Goal: Task Accomplishment & Management: Use online tool/utility

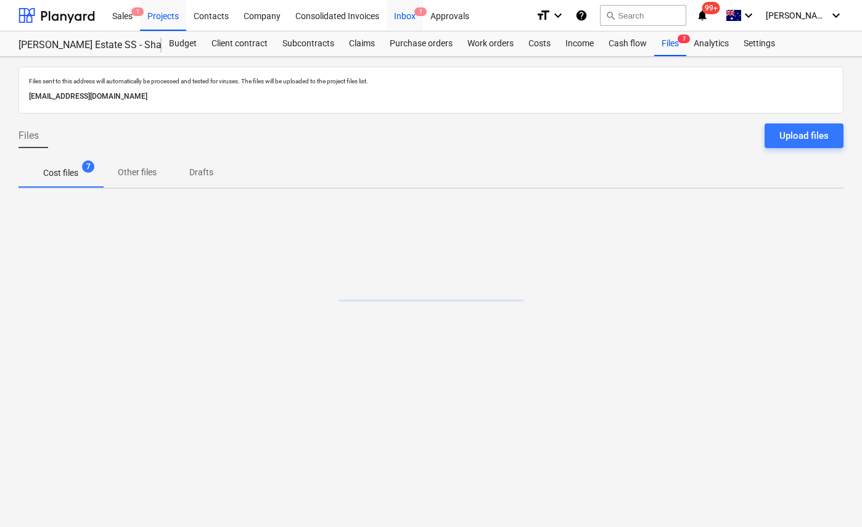
click at [405, 21] on div "Inbox 1" at bounding box center [405, 14] width 36 height 31
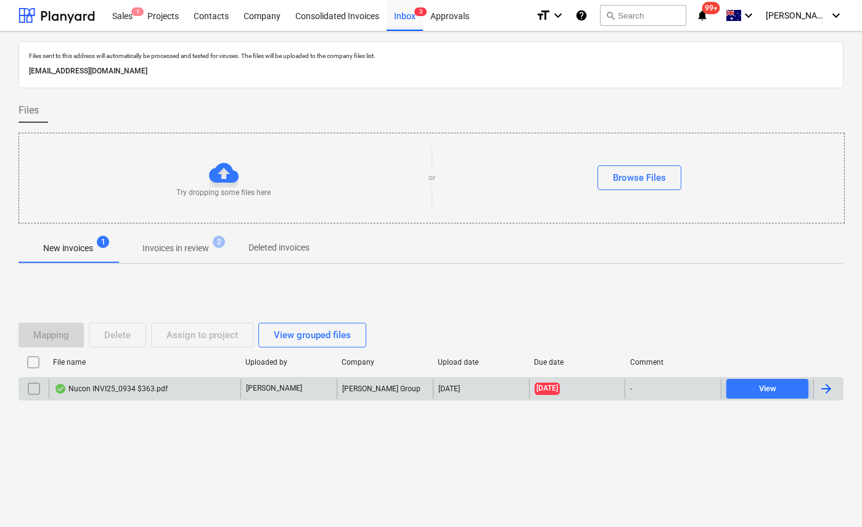
click at [116, 390] on div "Nucon INVI25_0934 $363.pdf" at bounding box center [110, 388] width 113 height 10
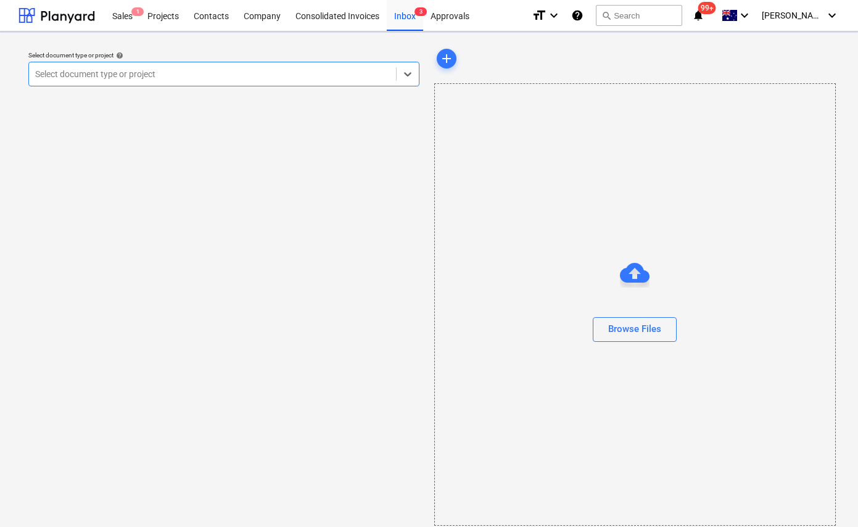
click at [189, 80] on div at bounding box center [212, 74] width 355 height 12
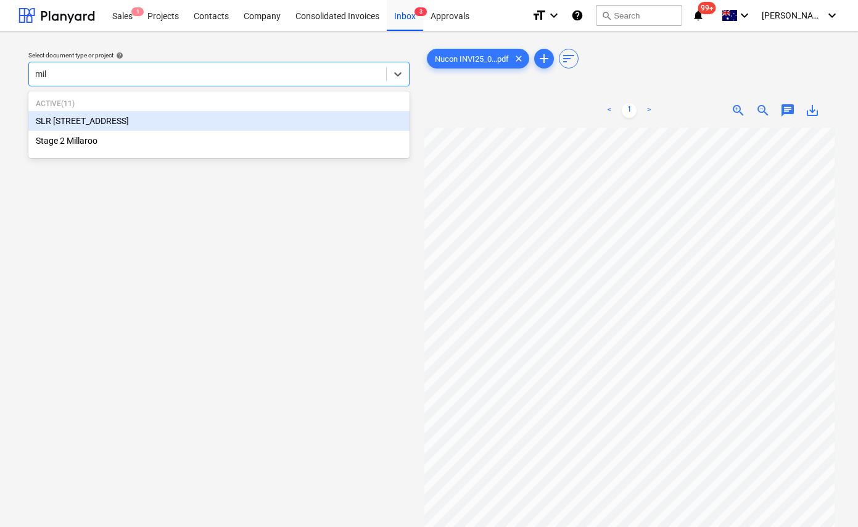
type input "mill"
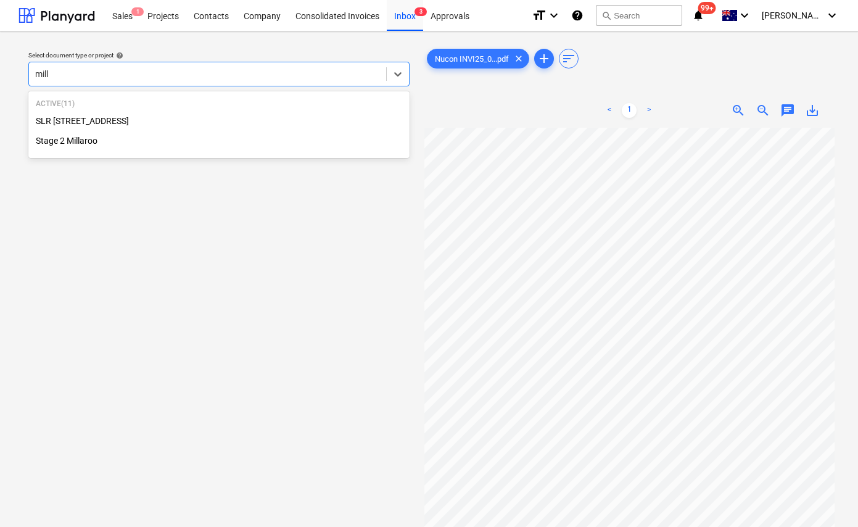
click at [120, 141] on div "Stage 2 Millaroo" at bounding box center [218, 141] width 381 height 20
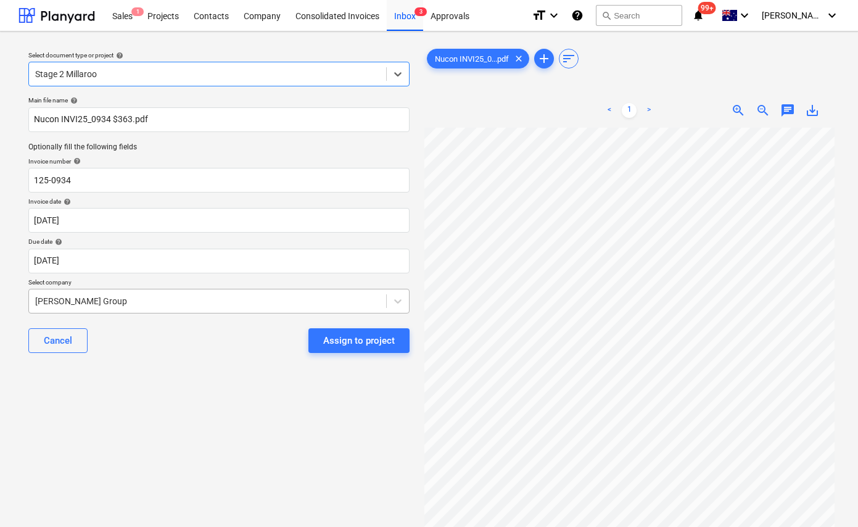
click at [94, 298] on div at bounding box center [207, 301] width 345 height 12
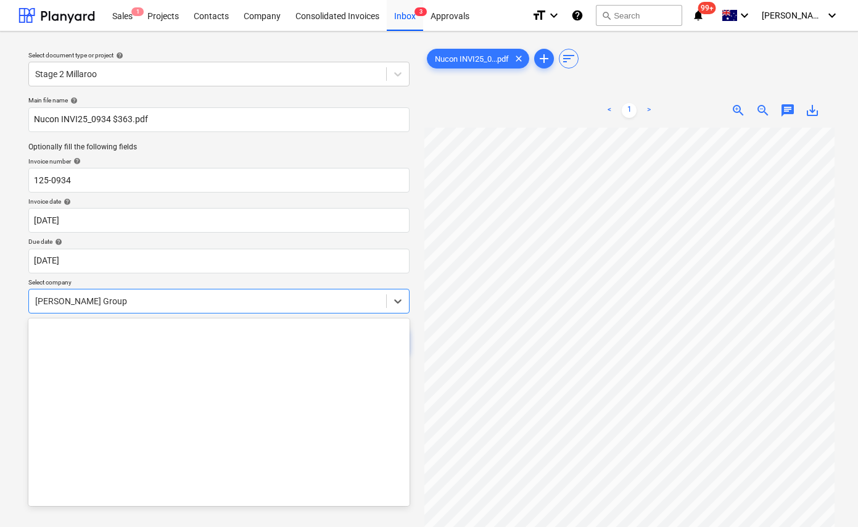
scroll to position [10250, 0]
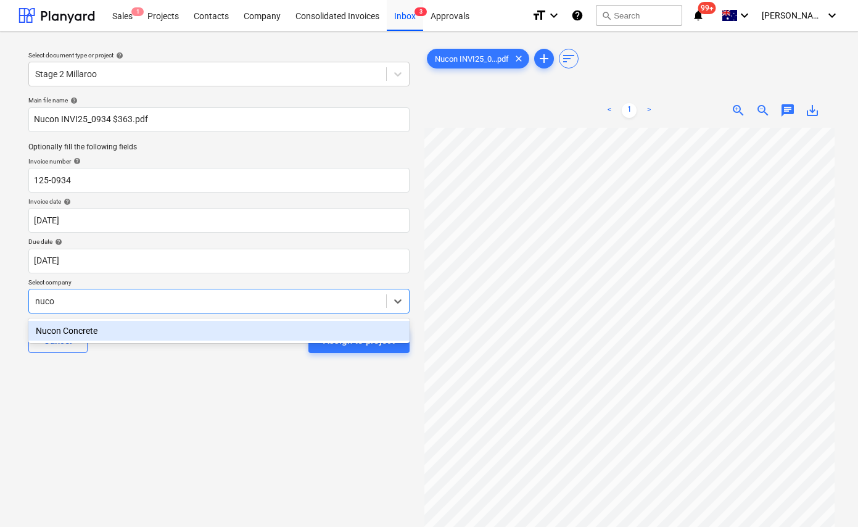
type input "nucon"
click at [67, 331] on div "Nucon Concrete" at bounding box center [218, 331] width 381 height 20
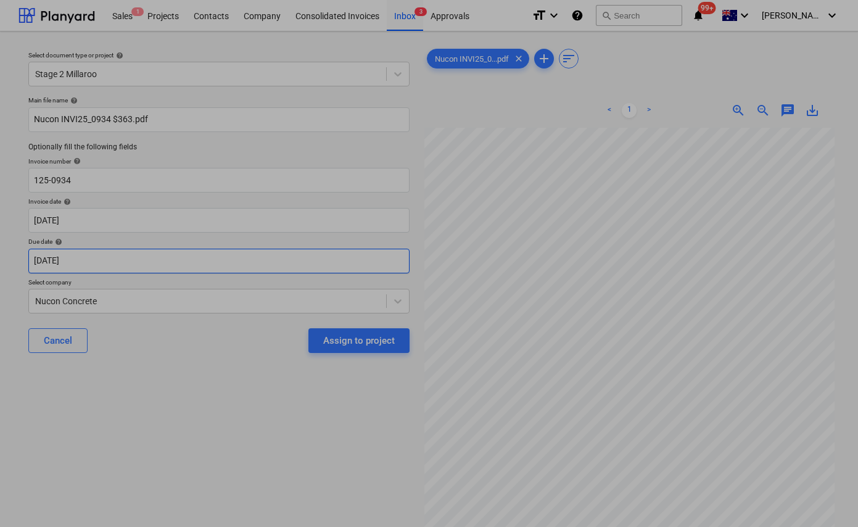
click at [82, 266] on body "Sales 1 Projects Contacts Company Consolidated Invoices Inbox 3 Approvals forma…" at bounding box center [429, 263] width 858 height 527
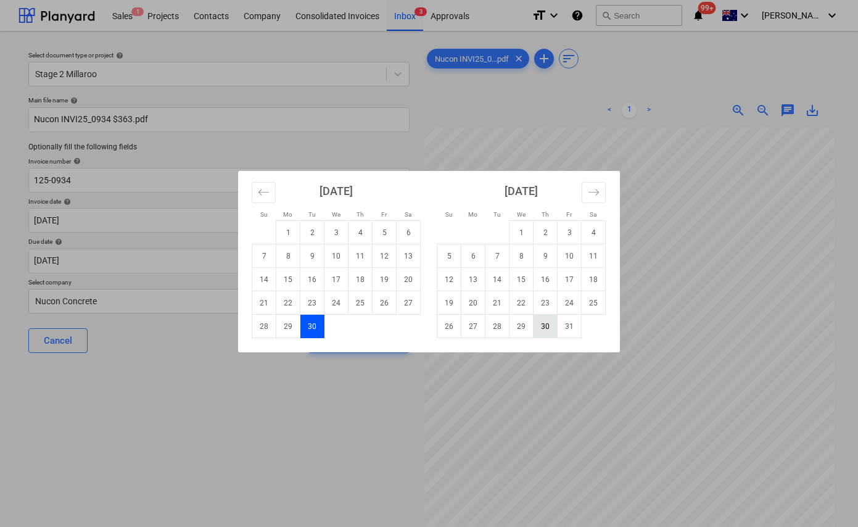
click at [546, 322] on td "30" at bounding box center [545, 325] width 24 height 23
type input "[DATE]"
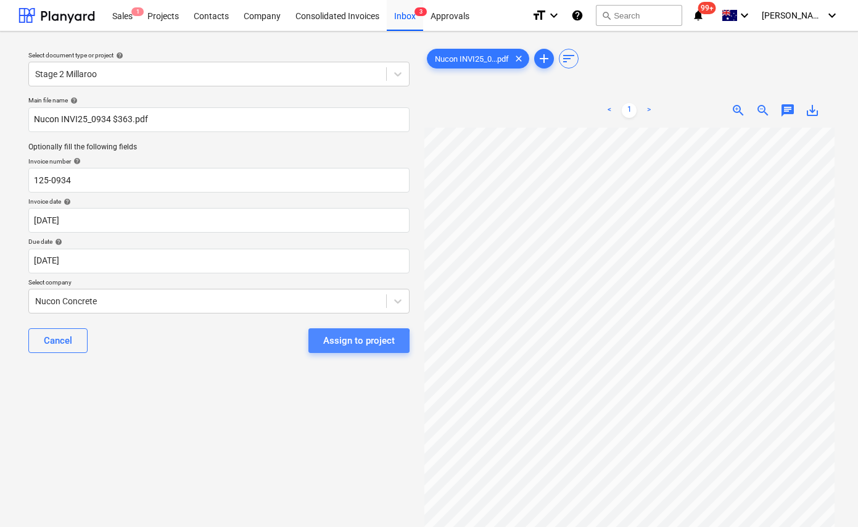
click at [338, 342] on div "Assign to project" at bounding box center [359, 340] width 72 height 16
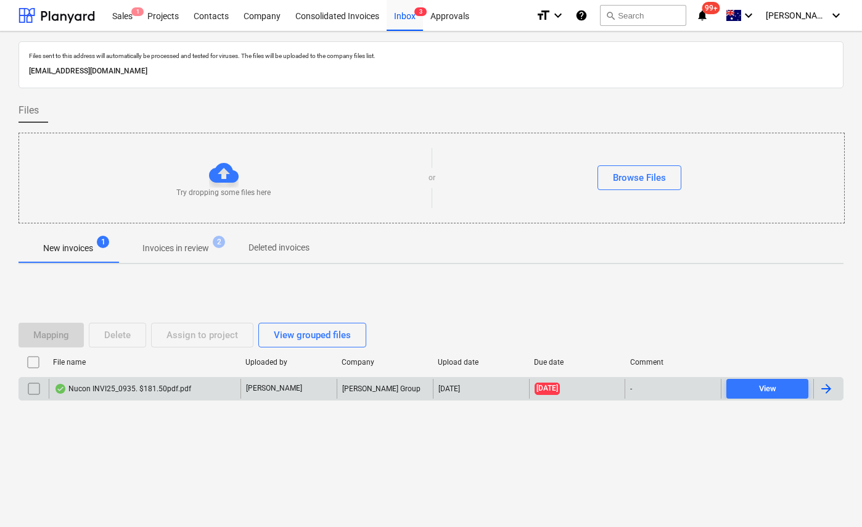
click at [170, 383] on div "Nucon INVI25_0935. $181.50pdf.pdf" at bounding box center [122, 388] width 137 height 10
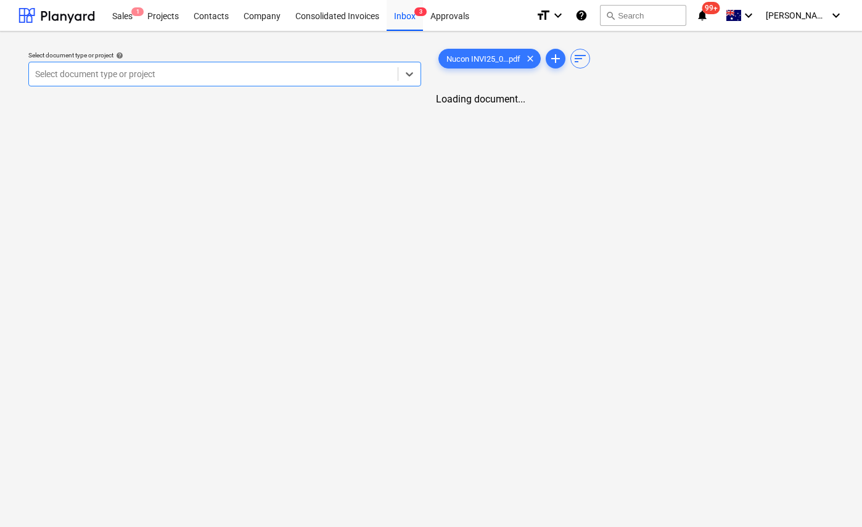
click at [345, 74] on div at bounding box center [213, 74] width 356 height 12
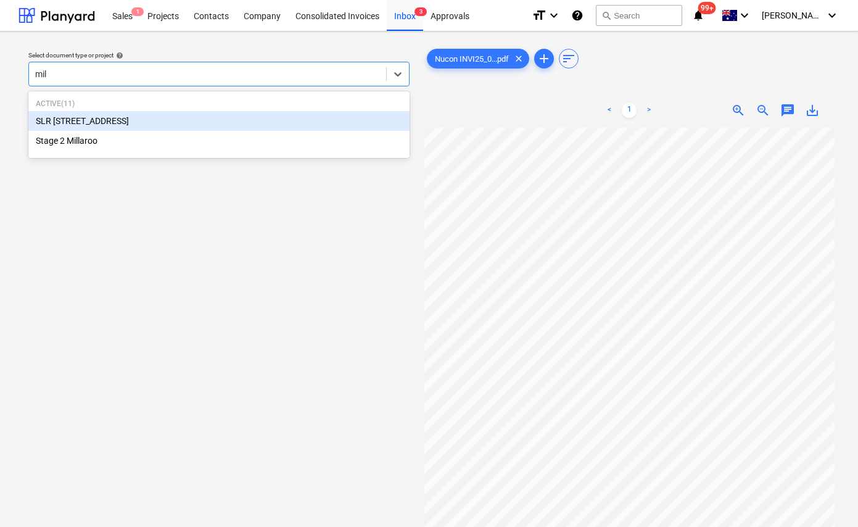
type input "mill"
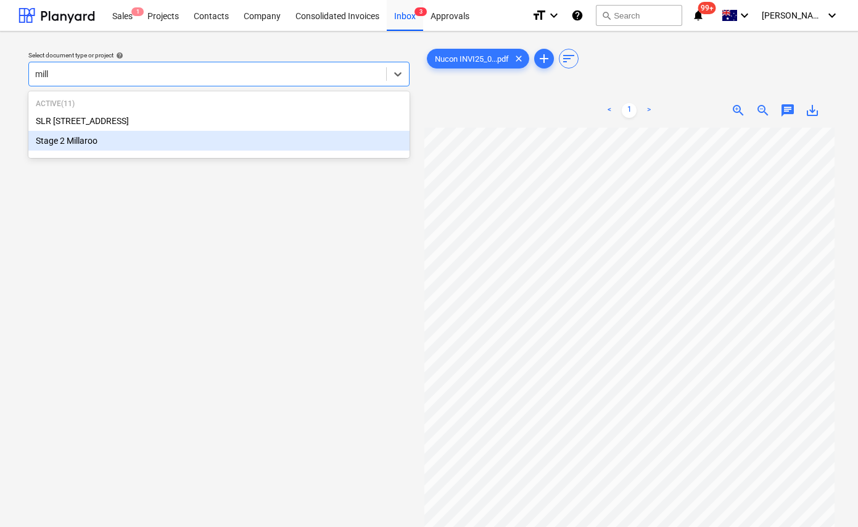
click at [216, 134] on div "Stage 2 Millaroo" at bounding box center [218, 141] width 381 height 20
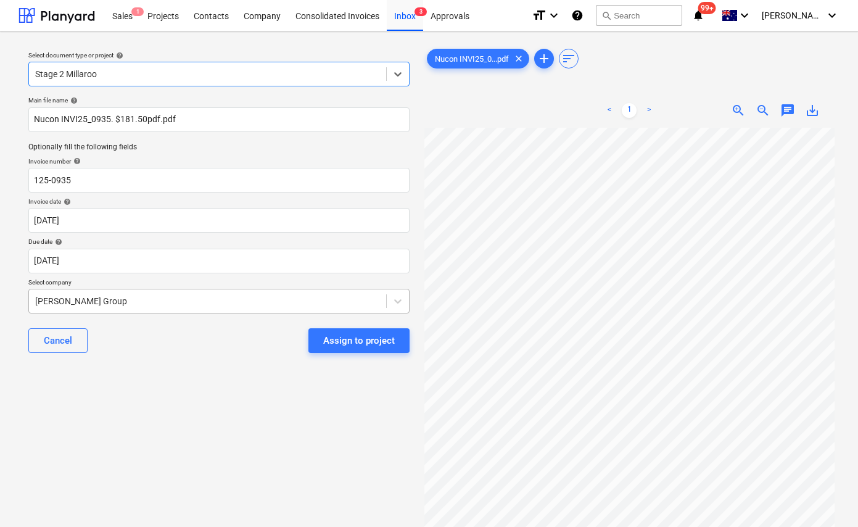
click at [116, 298] on div at bounding box center [207, 301] width 345 height 12
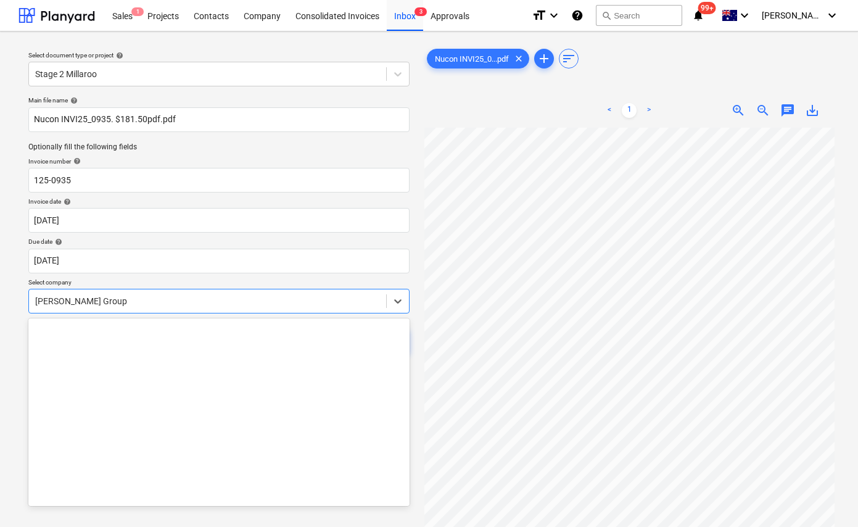
scroll to position [10250, 0]
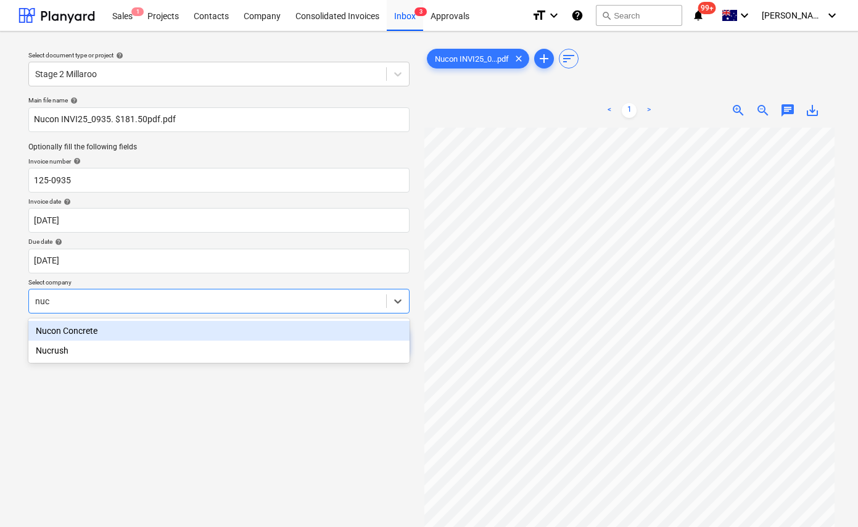
type input "nuco"
click at [46, 326] on div "Nucon Concrete" at bounding box center [218, 331] width 381 height 20
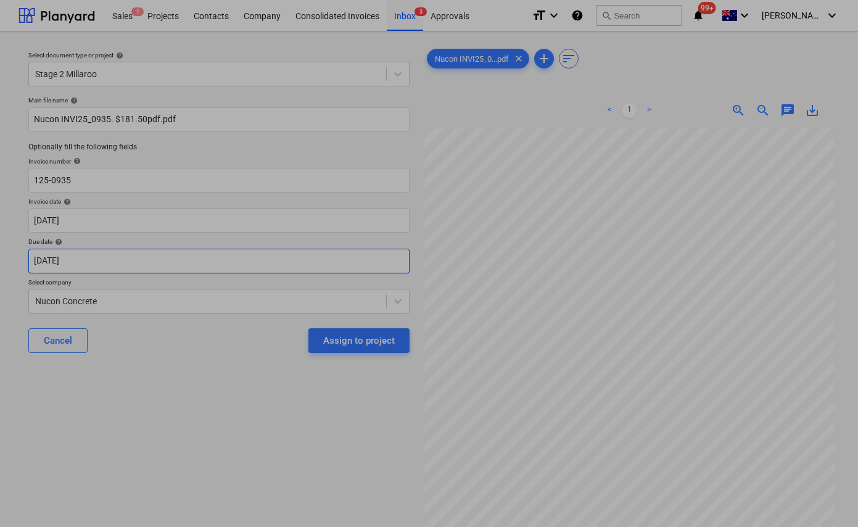
click at [188, 261] on body "Sales 1 Projects Contacts Company Consolidated Invoices Inbox 3 Approvals forma…" at bounding box center [429, 263] width 858 height 527
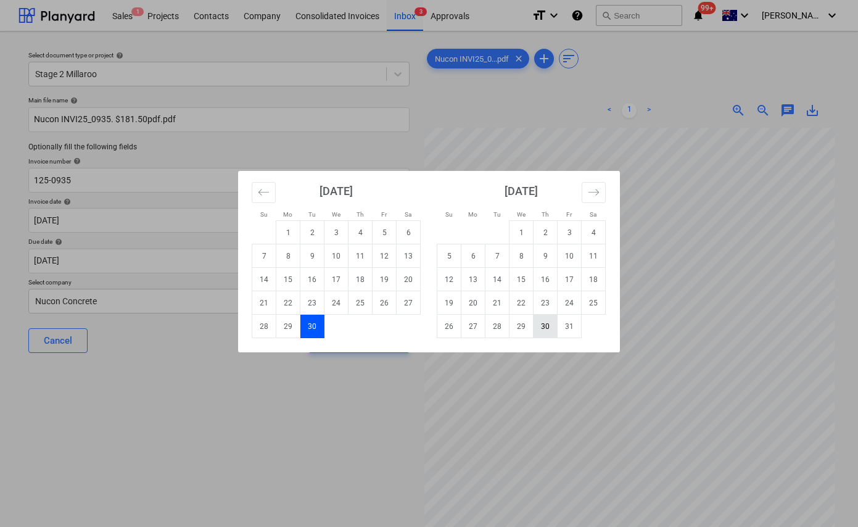
click at [543, 324] on td "30" at bounding box center [545, 325] width 24 height 23
type input "[DATE]"
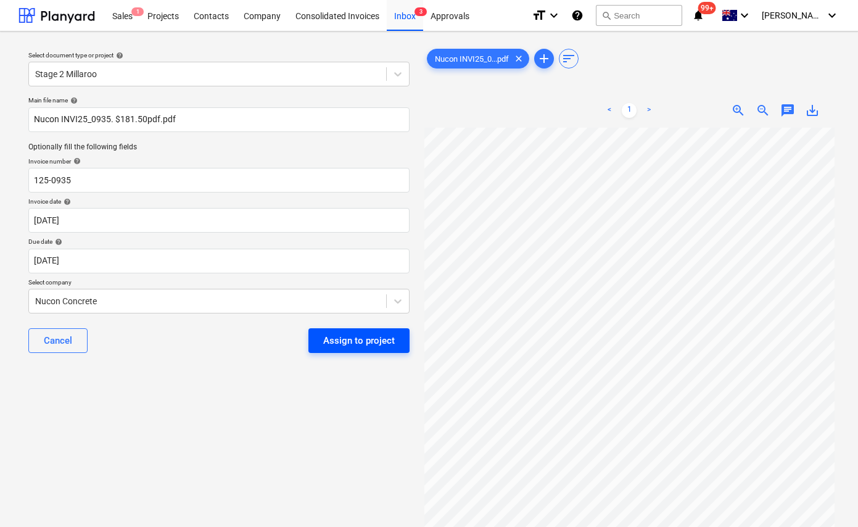
click at [344, 342] on div "Assign to project" at bounding box center [359, 340] width 72 height 16
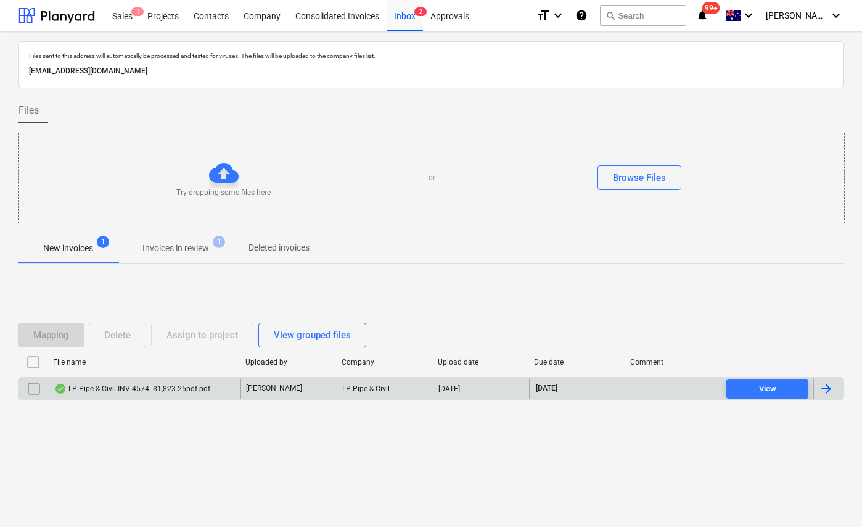
click at [160, 386] on div "LP Pipe & Civil INV-4574. $1,823.25pdf.pdf" at bounding box center [132, 388] width 156 height 10
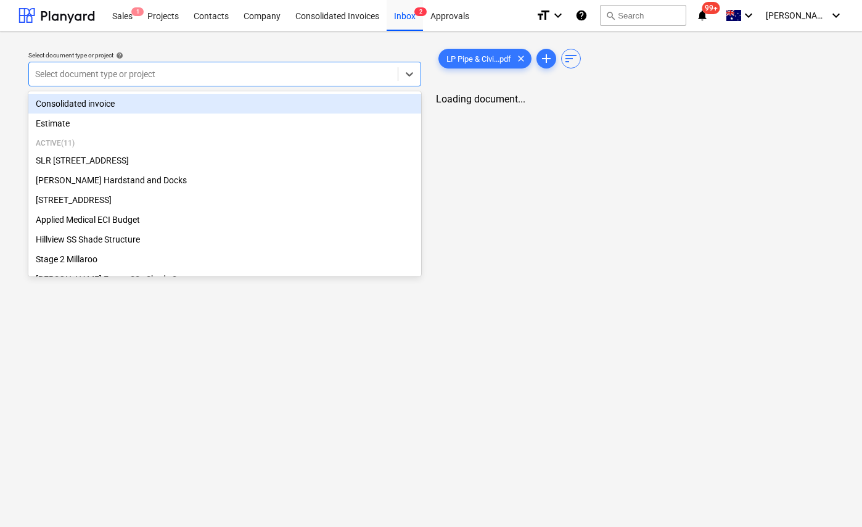
click at [328, 80] on div at bounding box center [213, 74] width 356 height 12
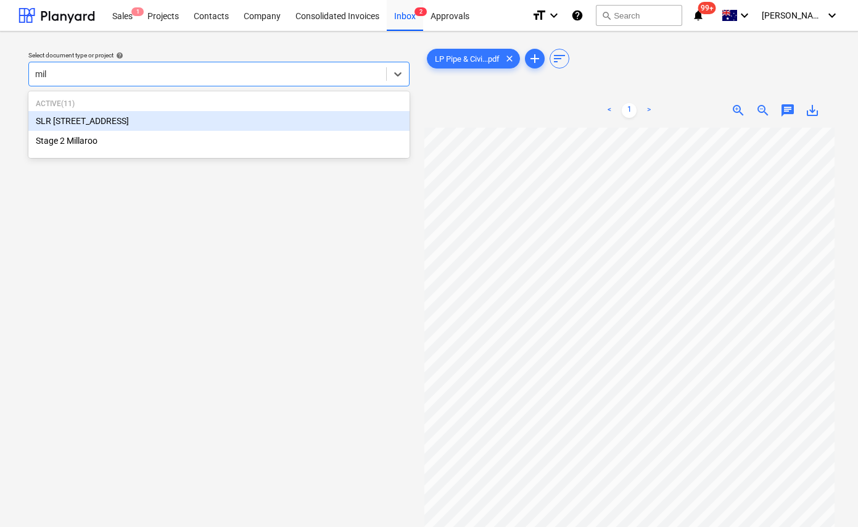
type input "mill"
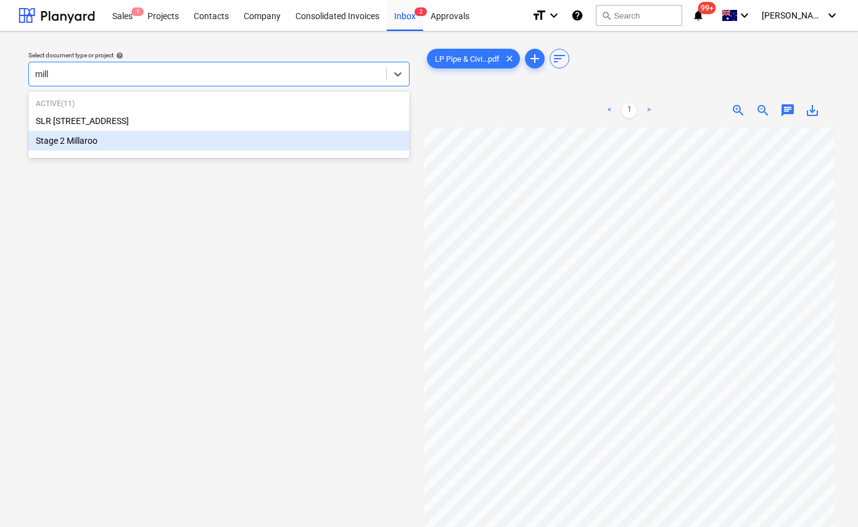
click at [229, 150] on div "Active ( 11 ) SLR [GEOGRAPHIC_DATA] Stage 2 Millaroo" at bounding box center [218, 125] width 381 height 62
click at [209, 139] on div "Stage 2 Millaroo" at bounding box center [218, 141] width 381 height 20
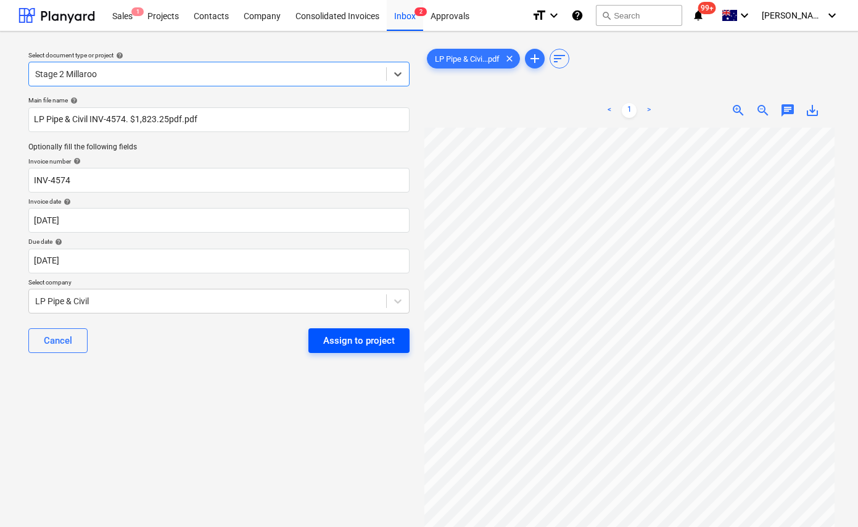
click at [335, 337] on div "Assign to project" at bounding box center [359, 340] width 72 height 16
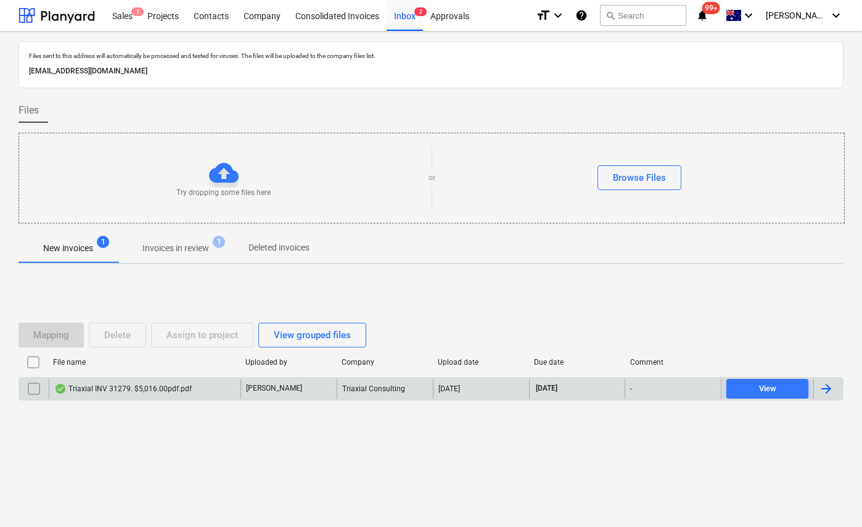
click at [129, 389] on div "Triaxial INV 31279. $5,016.00pdf.pdf" at bounding box center [122, 388] width 137 height 10
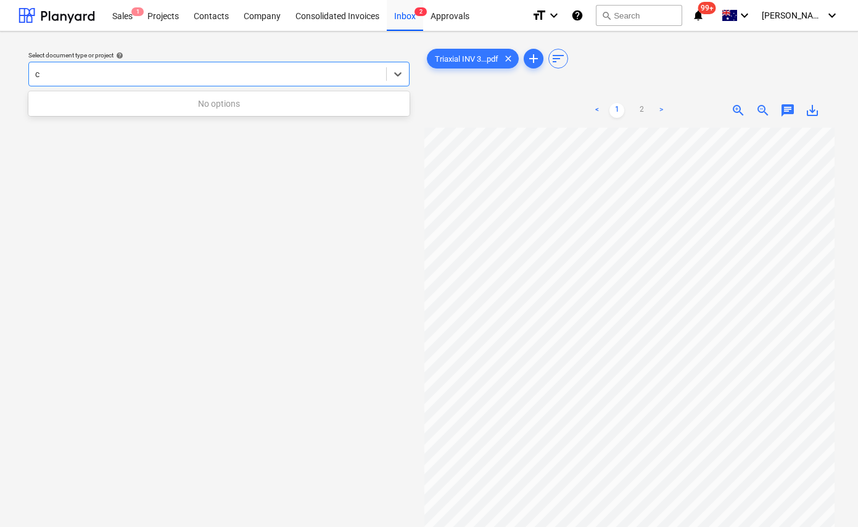
type input "ce"
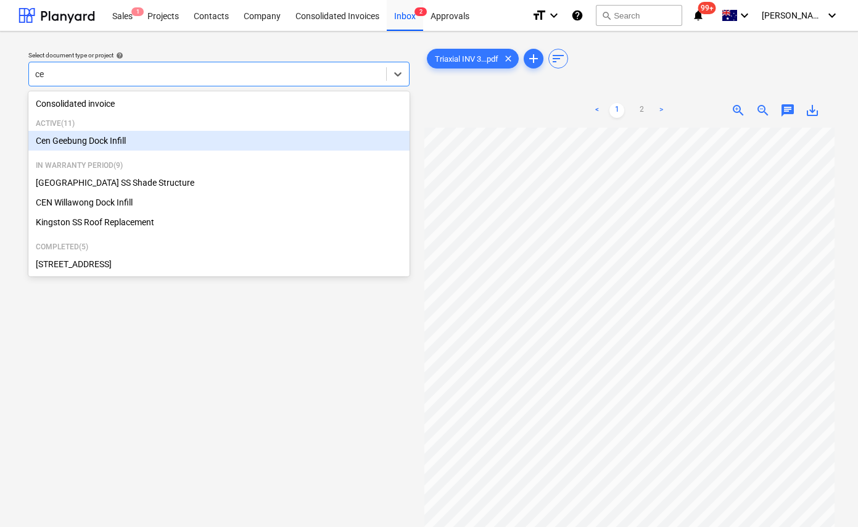
click at [133, 142] on div "Cen Geebung Dock Infill" at bounding box center [218, 141] width 381 height 20
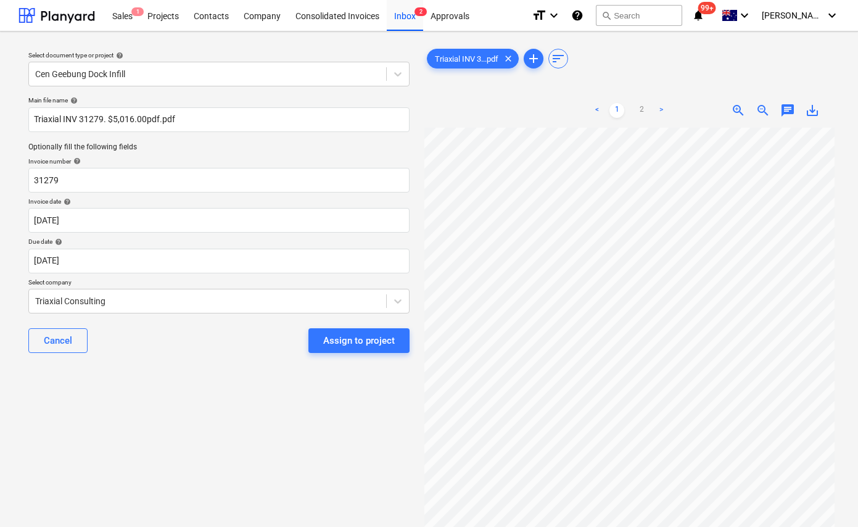
drag, startPoint x: 325, startPoint y: 338, endPoint x: 239, endPoint y: 381, distance: 96.5
click at [247, 382] on div "Select document type or project help Cen Geebung Dock Infill Main file name hel…" at bounding box center [218, 332] width 401 height 583
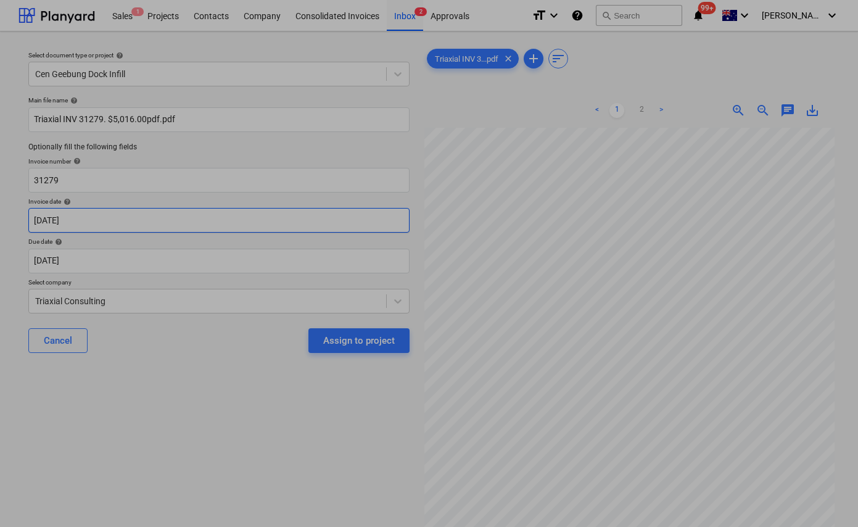
click at [133, 216] on body "Sales 1 Projects Contacts Company Consolidated Invoices Inbox 2 Approvals forma…" at bounding box center [429, 263] width 858 height 527
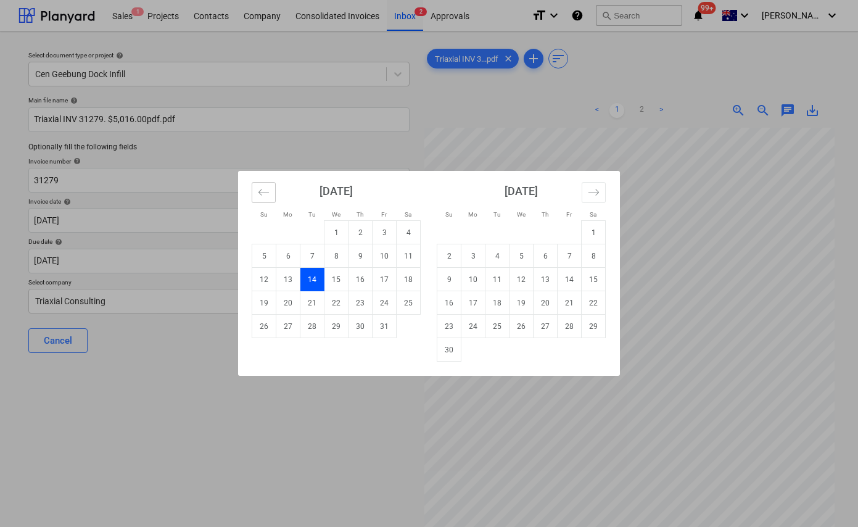
click at [266, 192] on icon "Move backward to switch to the previous month." at bounding box center [264, 192] width 12 height 12
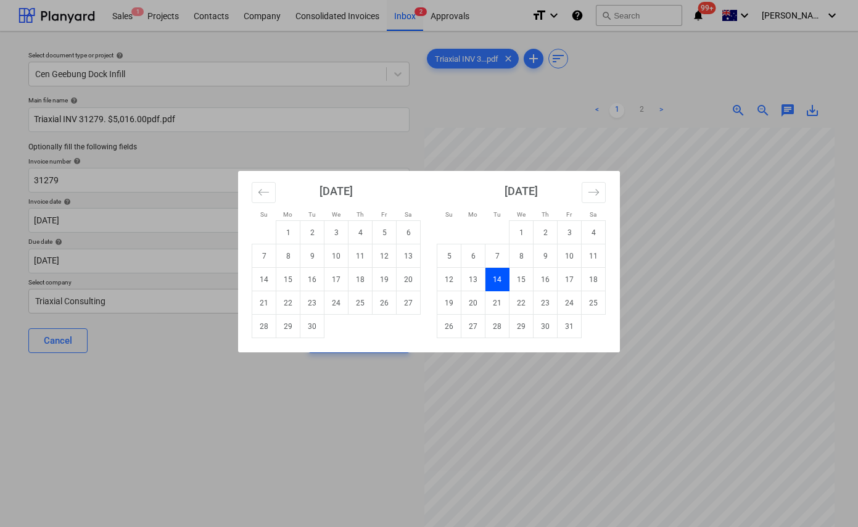
click at [306, 326] on td "30" at bounding box center [312, 325] width 24 height 23
type input "[DATE]"
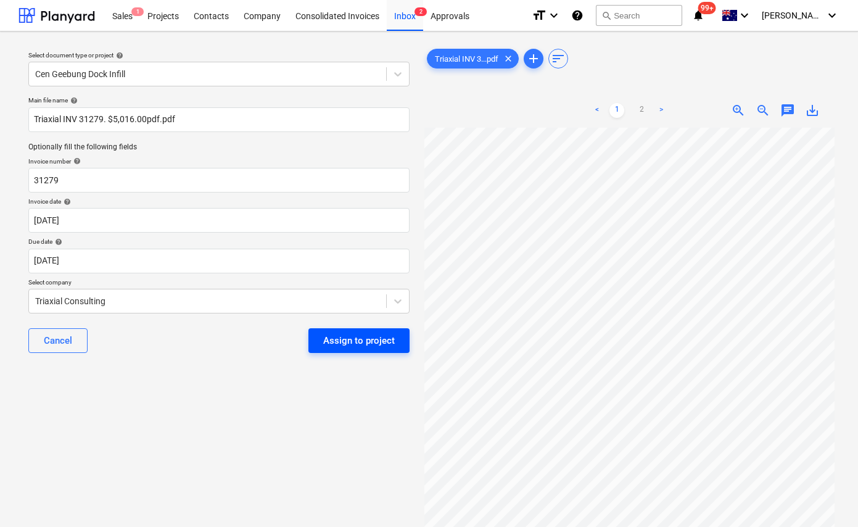
click at [350, 340] on div "Assign to project" at bounding box center [359, 340] width 72 height 16
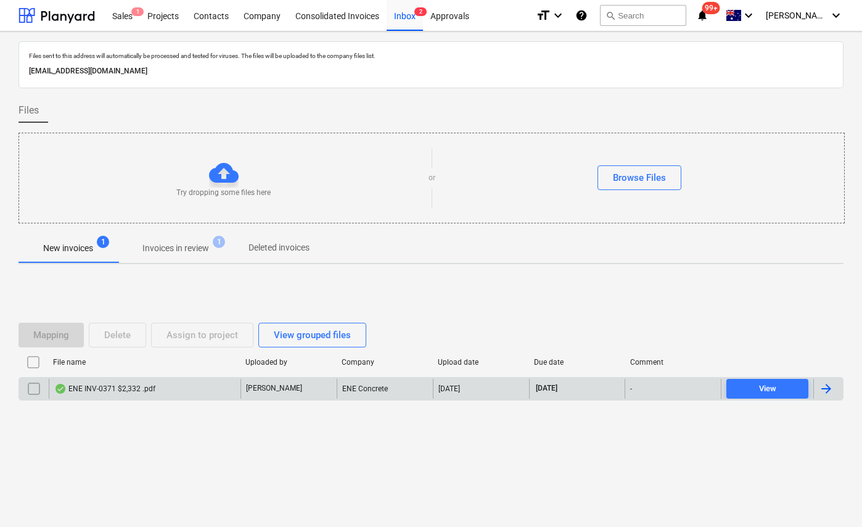
click at [112, 390] on div "ENE INV-0371 $2,332 .pdf" at bounding box center [104, 388] width 101 height 10
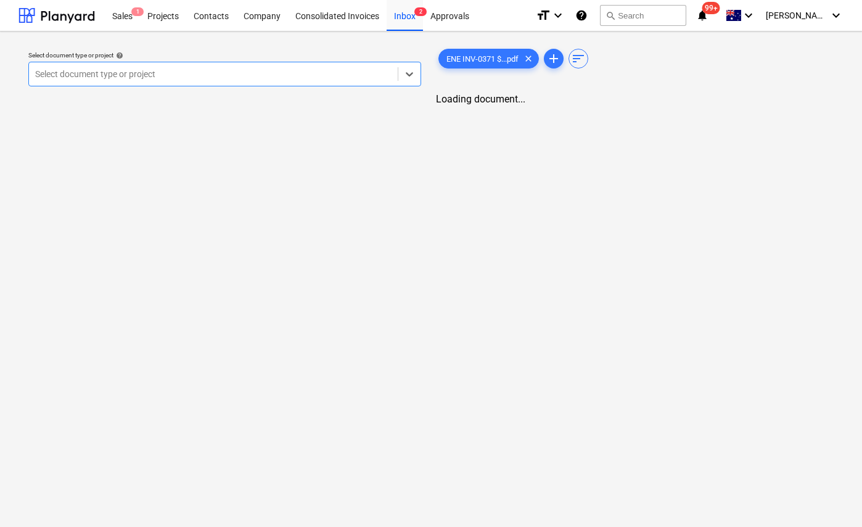
click at [260, 87] on div "Select document type or project help Select is focused ,type to refine list, pr…" at bounding box center [224, 68] width 403 height 45
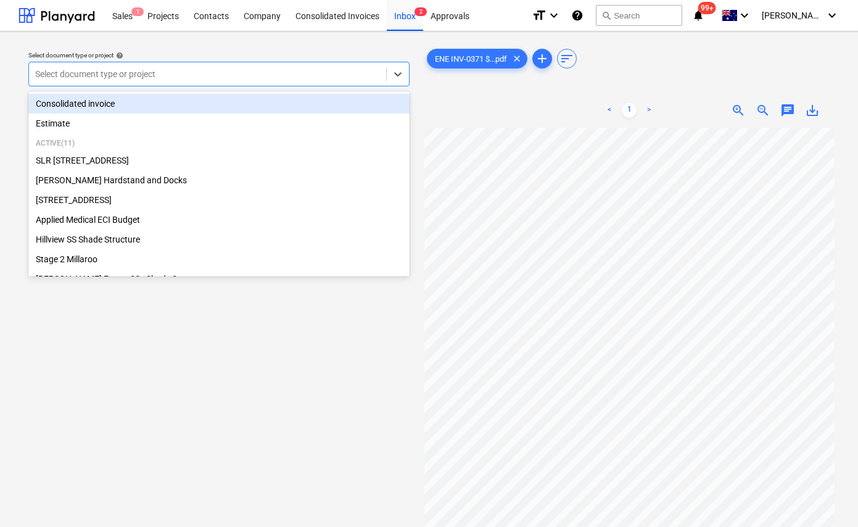
click at [248, 72] on div at bounding box center [207, 74] width 345 height 12
type input "app"
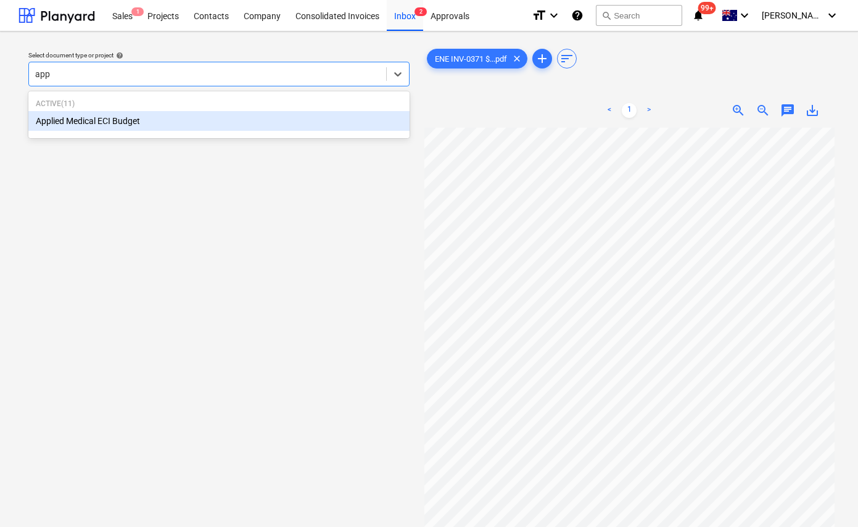
click at [197, 118] on div "Applied Medical ECI Budget" at bounding box center [218, 121] width 381 height 20
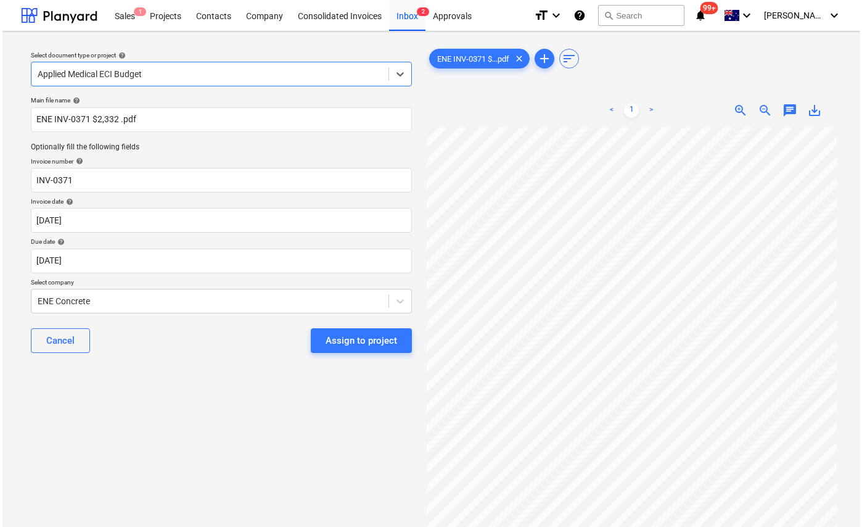
scroll to position [10, 0]
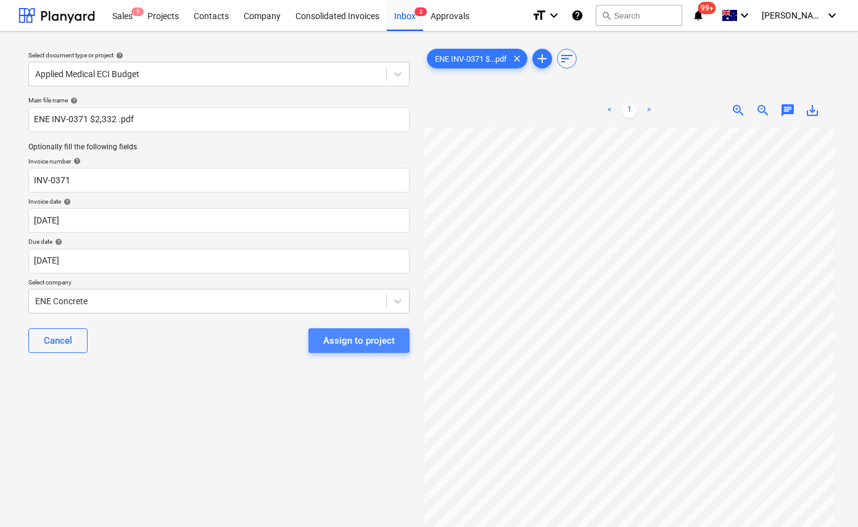
click at [372, 343] on div "Assign to project" at bounding box center [359, 340] width 72 height 16
